Goal: Find specific page/section: Find specific page/section

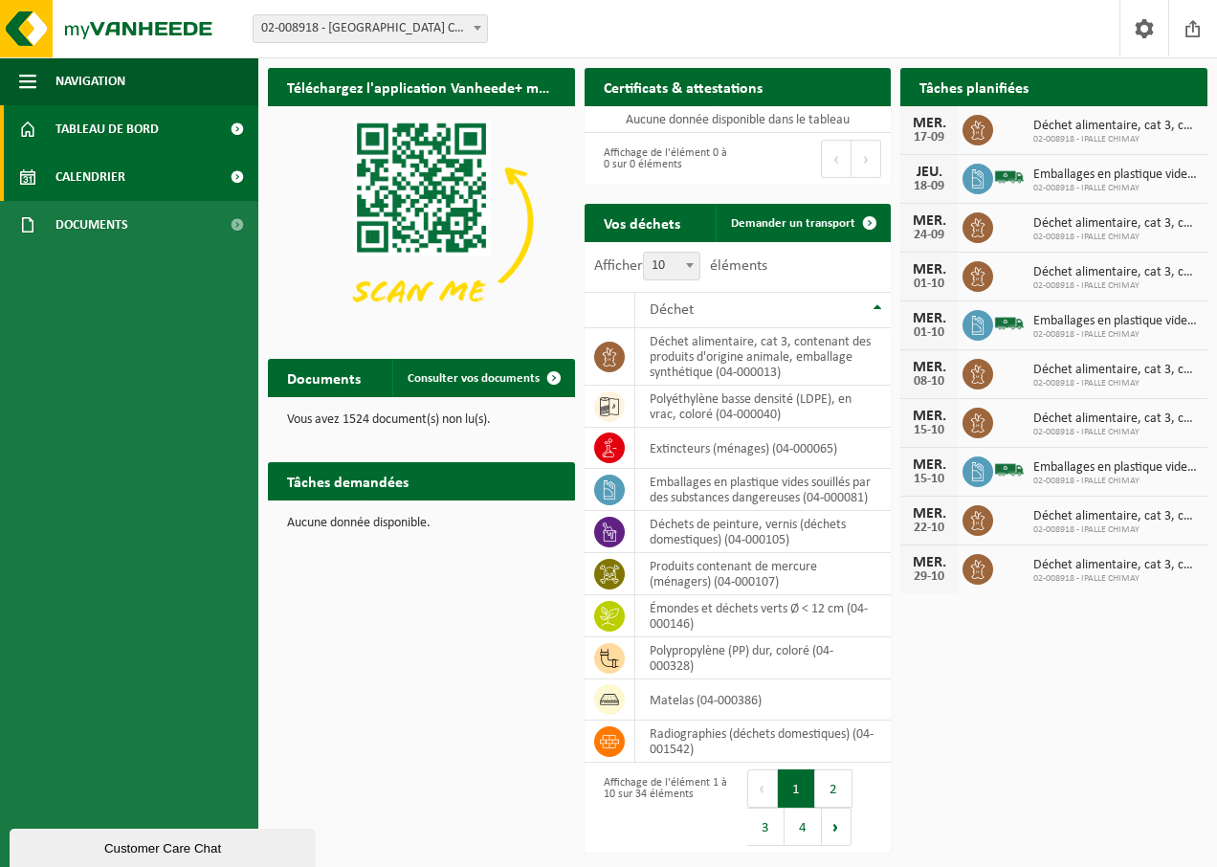
click at [153, 181] on link "Calendrier" at bounding box center [129, 177] width 258 height 48
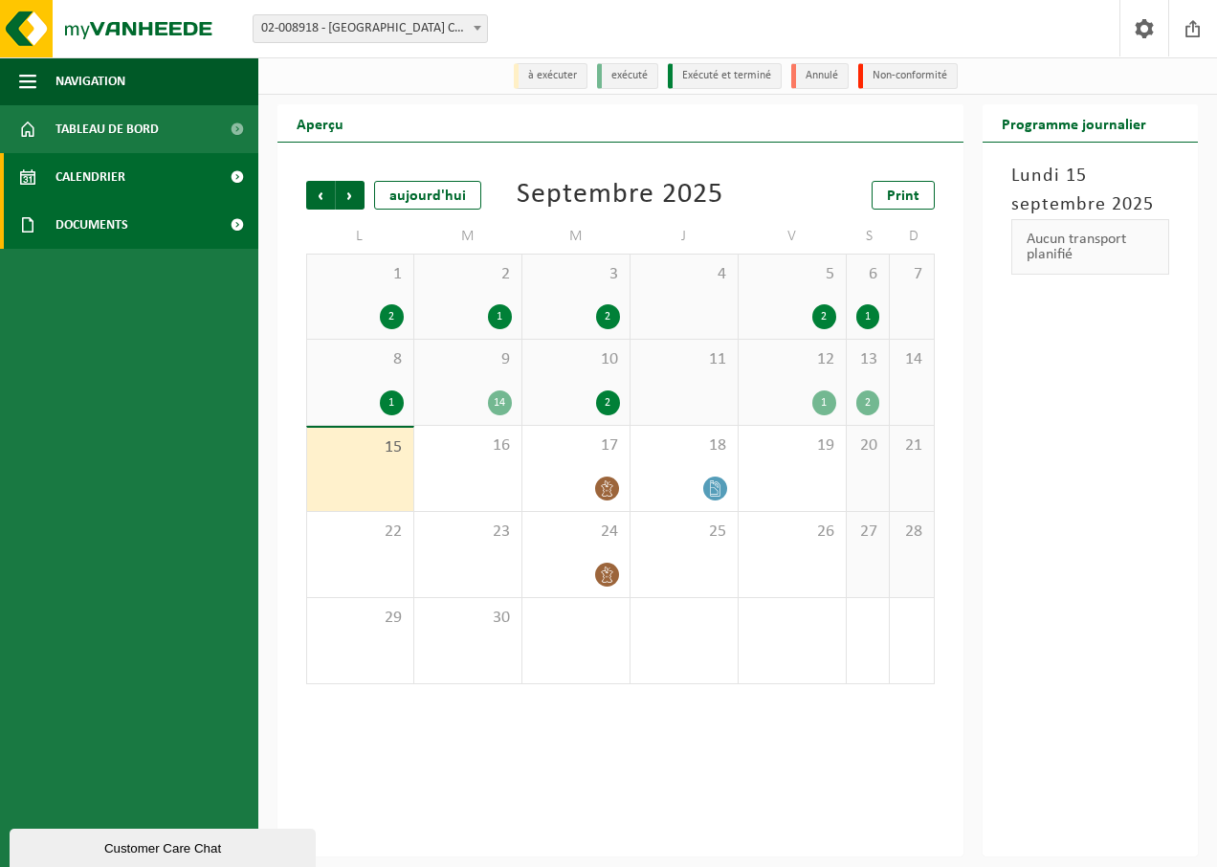
click at [122, 223] on span "Documents" at bounding box center [91, 225] width 73 height 48
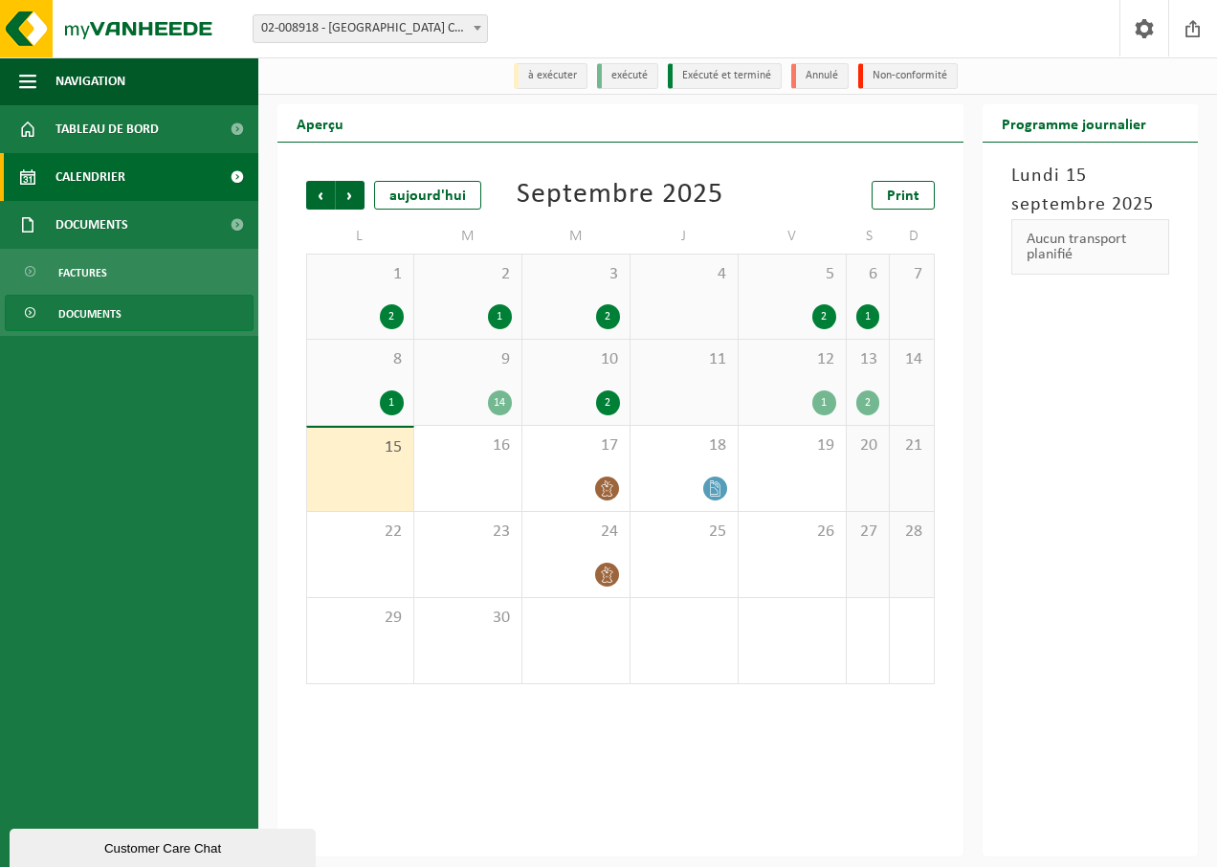
click at [125, 300] on link "Documents" at bounding box center [129, 313] width 249 height 36
